Goal: Transaction & Acquisition: Purchase product/service

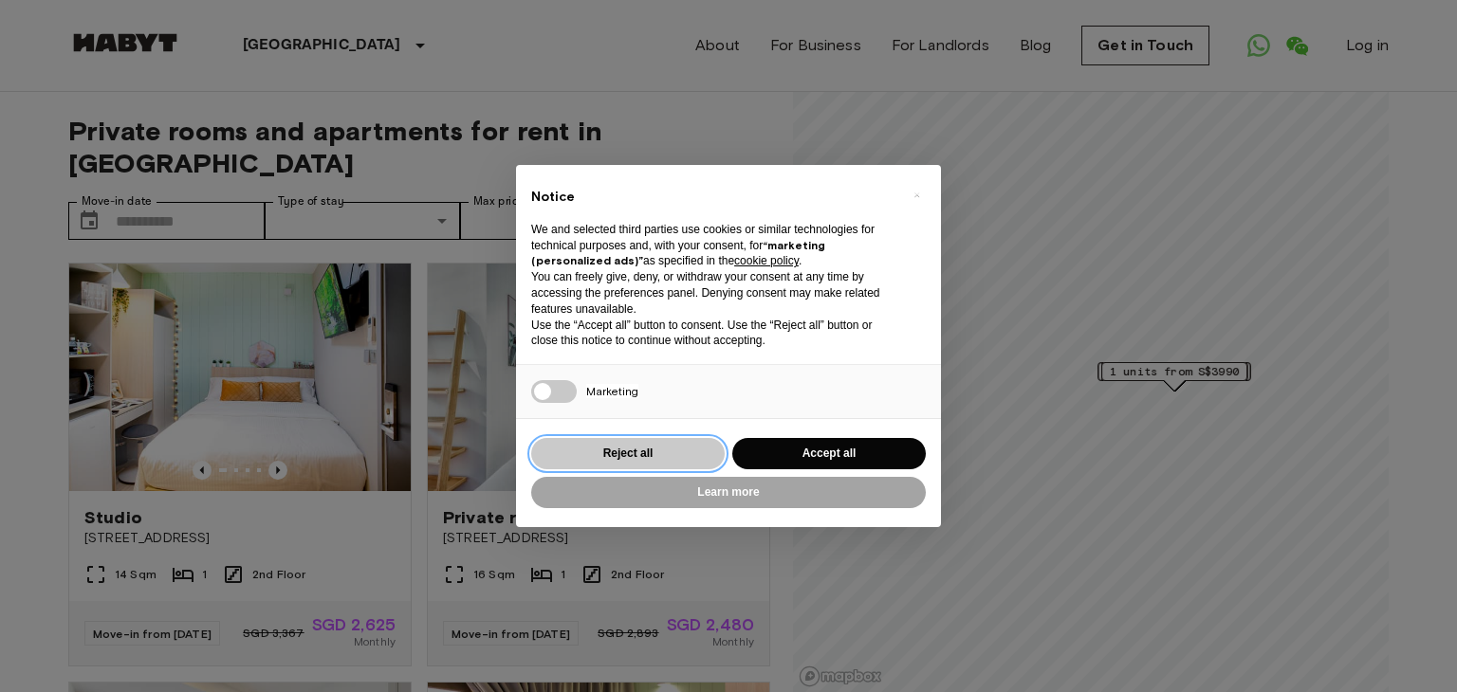
click at [649, 462] on button "Reject all" at bounding box center [627, 453] width 193 height 31
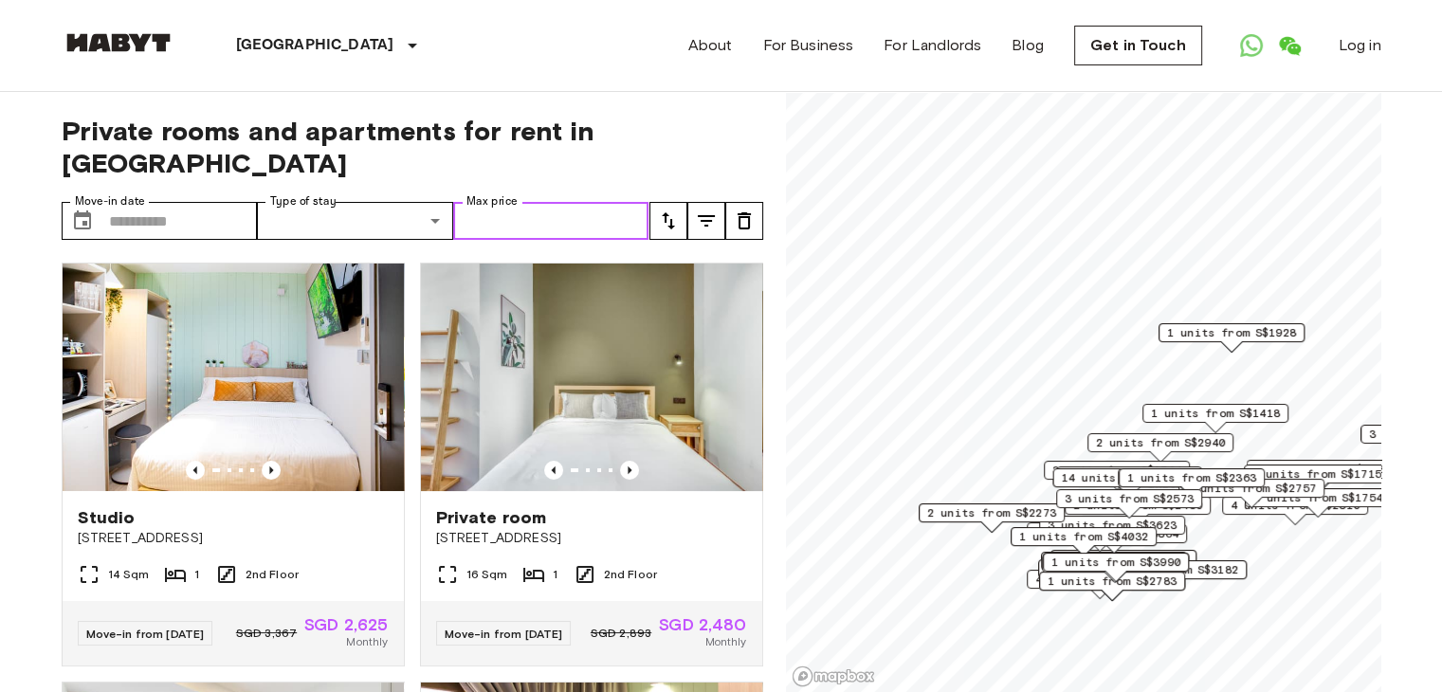
click at [611, 202] on input "Max price" at bounding box center [551, 221] width 196 height 38
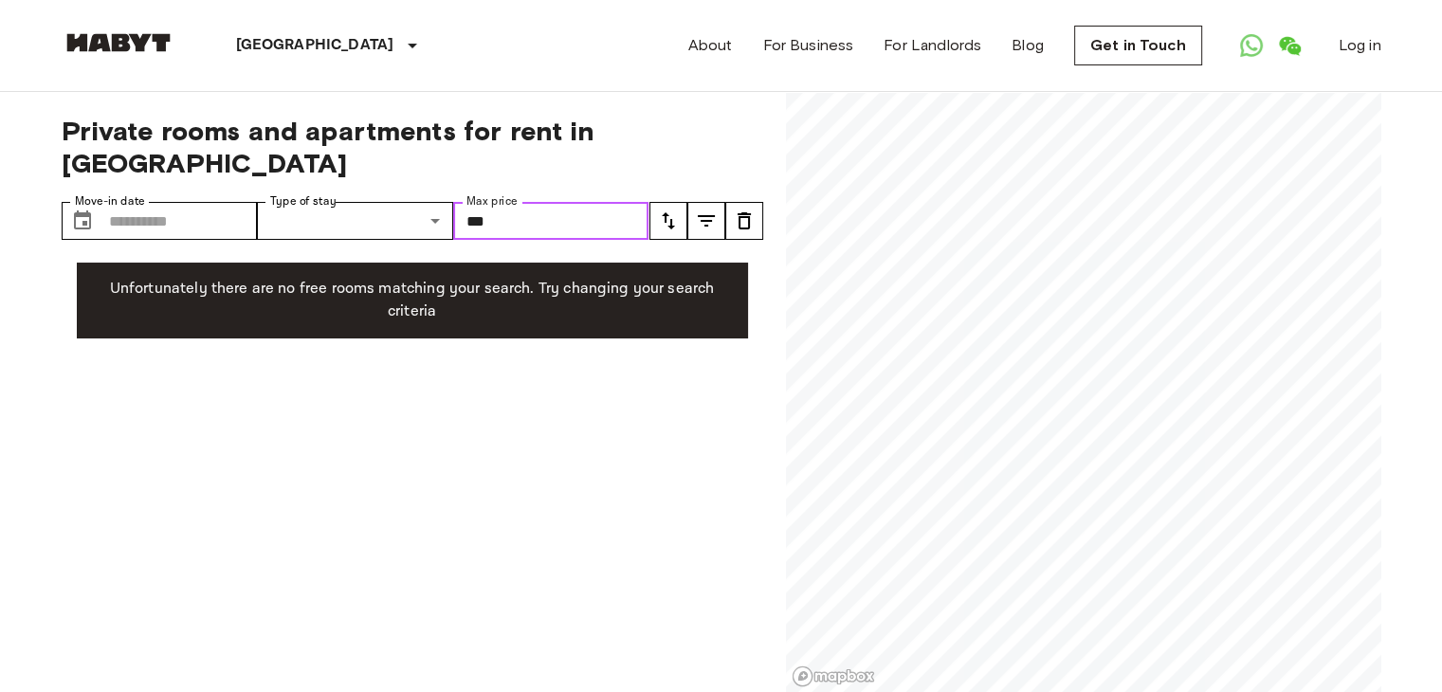
type input "****"
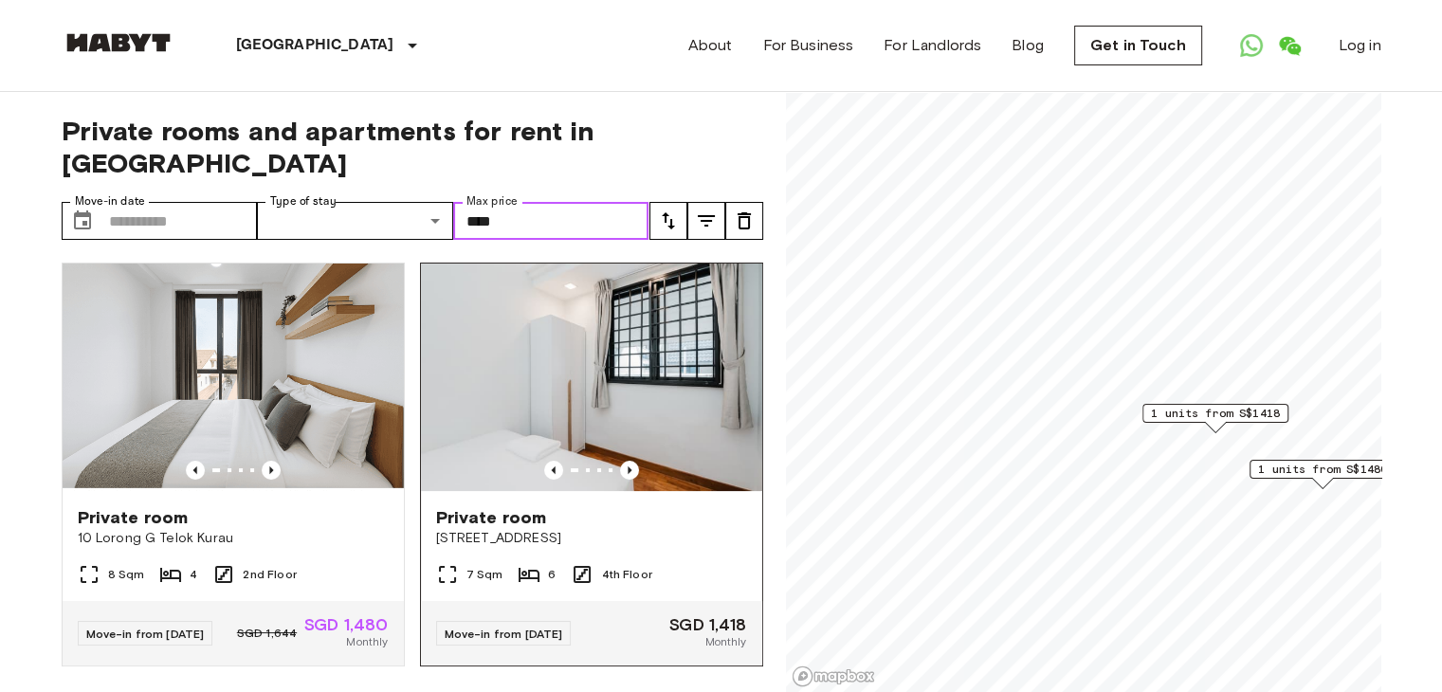
scroll to position [15, 0]
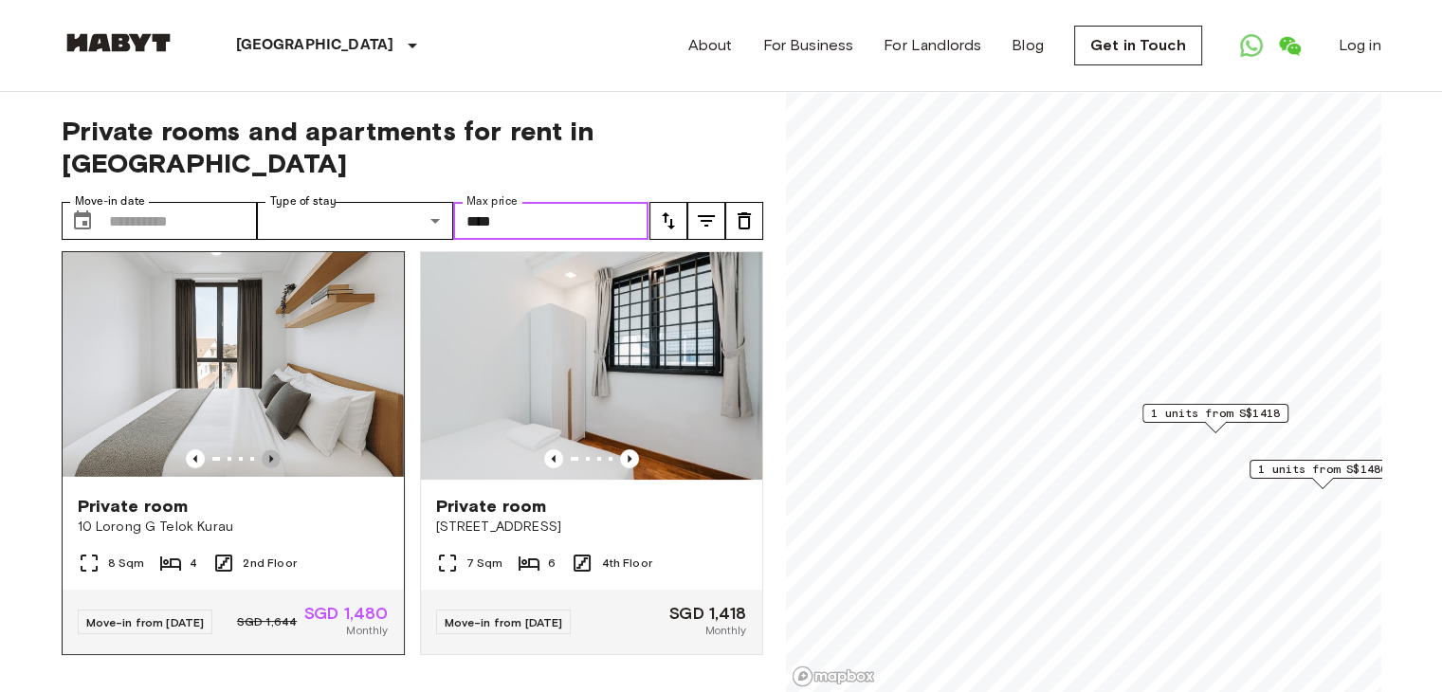
click at [262, 450] on icon "Previous image" at bounding box center [271, 459] width 19 height 19
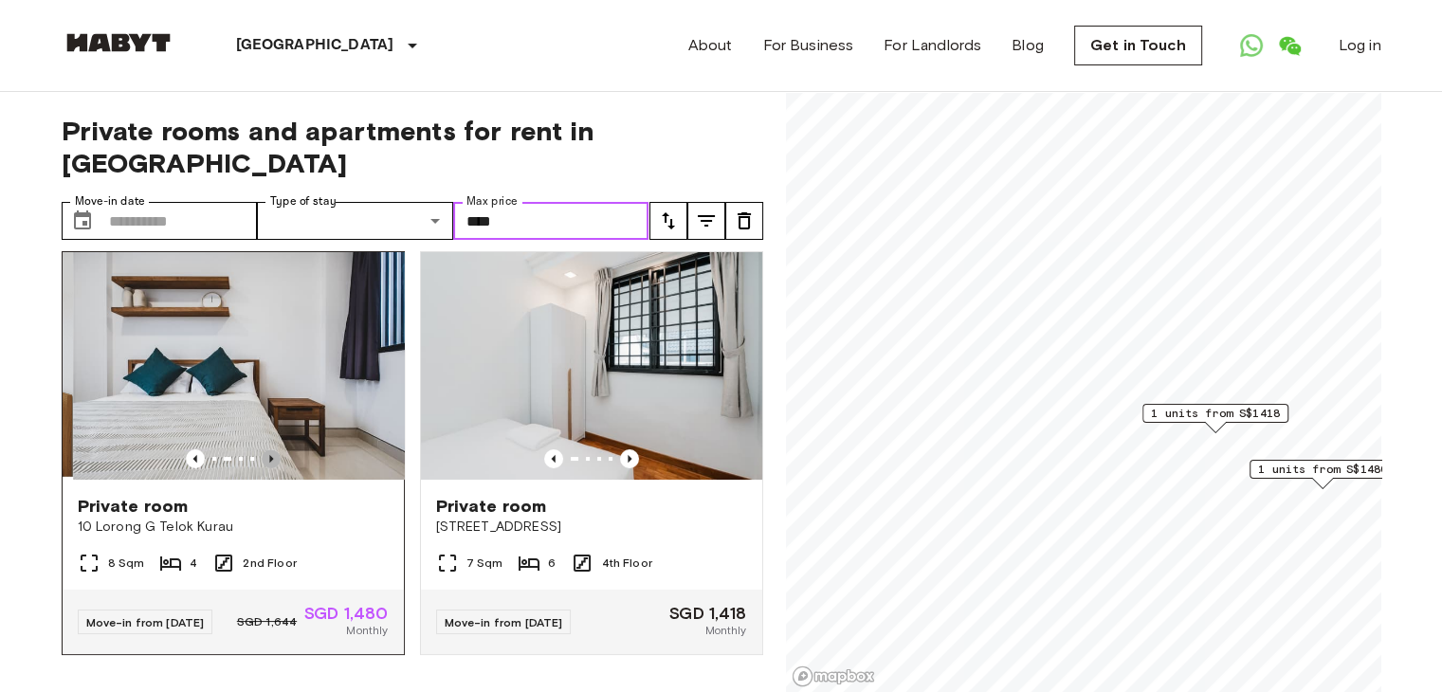
click at [262, 450] on icon "Previous image" at bounding box center [271, 459] width 19 height 19
